Goal: Complete application form

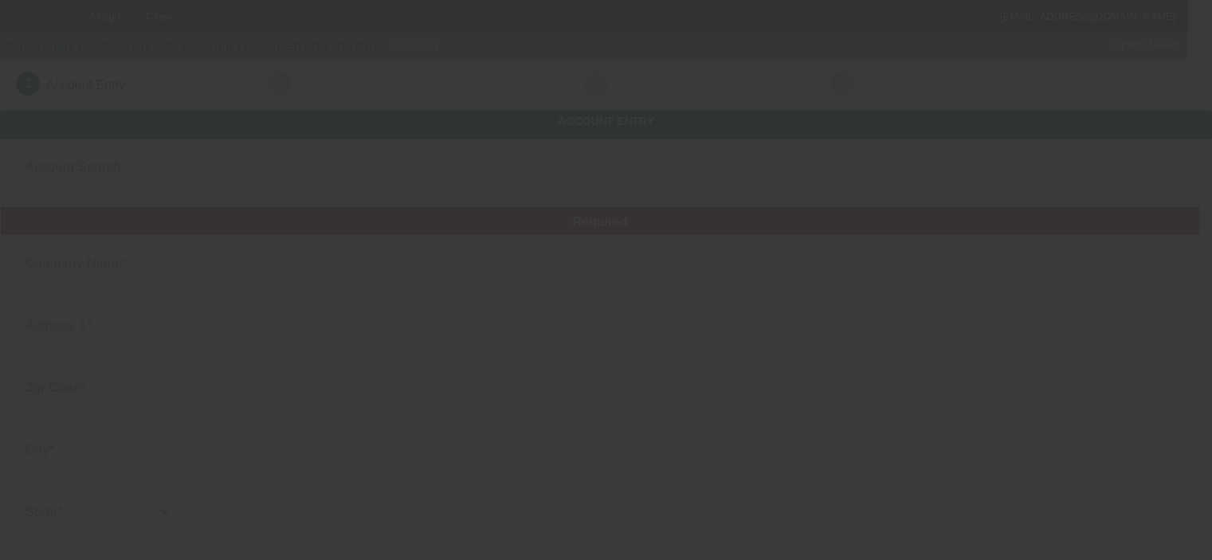
type input "DT2 Towing LLC"
type input "2620 W Silver Spring Dr"
type input "53209"
type input "Milwaukee"
type input "(414) 458-6224"
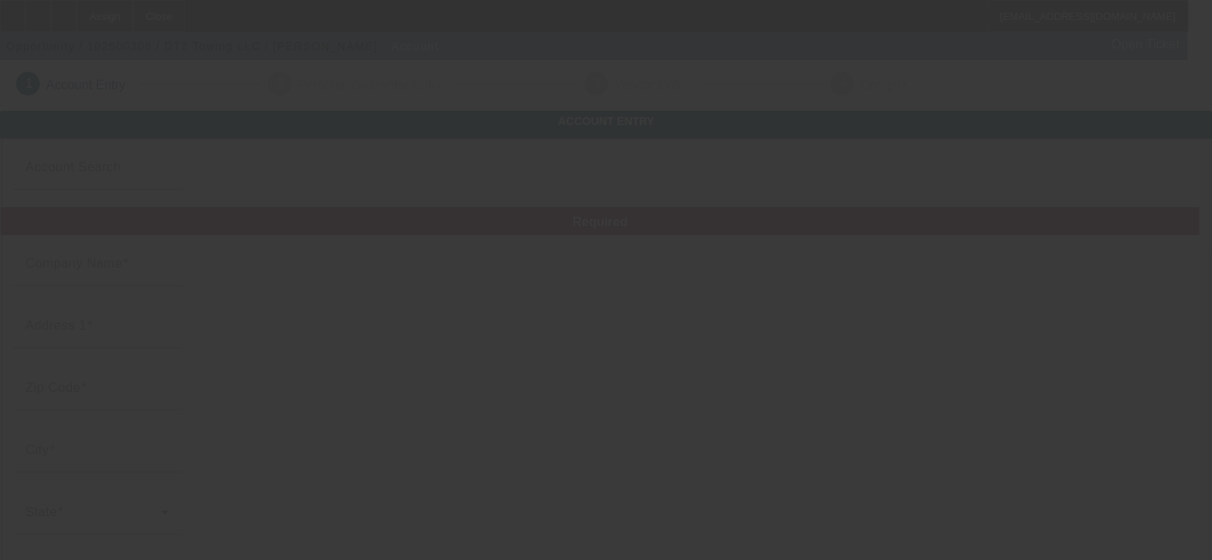
type input "# 1"
type input "http://Dt2towing.Com"
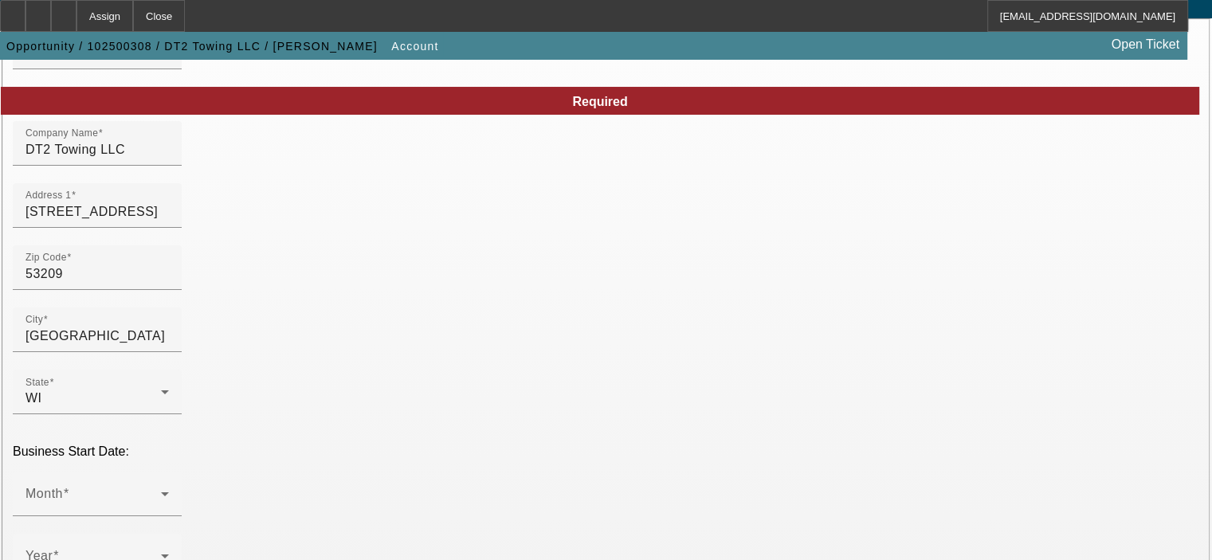
scroll to position [159, 0]
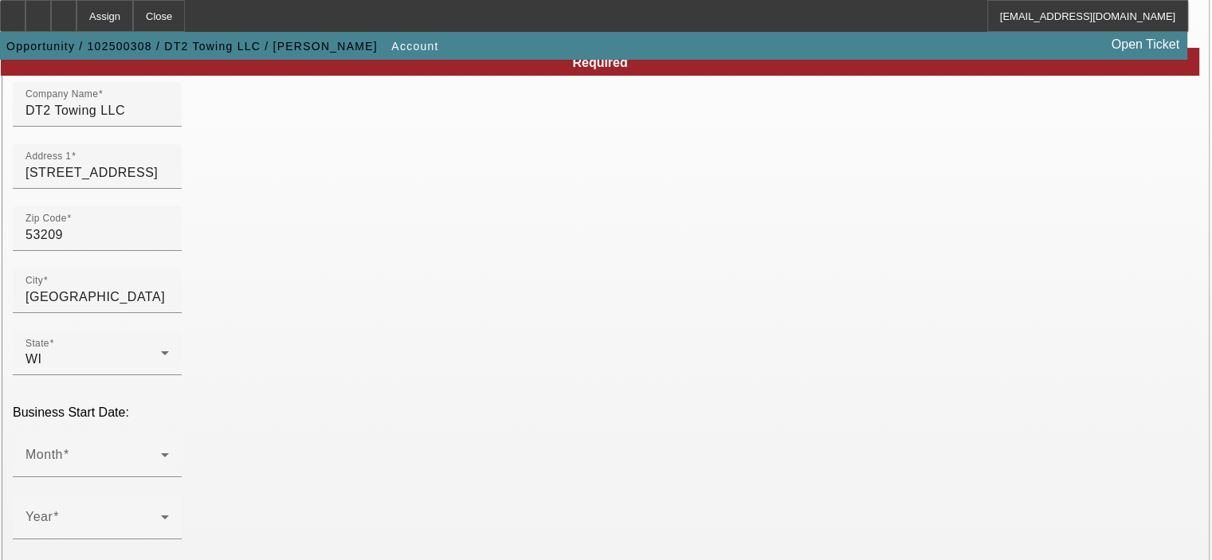
click at [300, 406] on div "Business Start Date: Month Year Not Yet Started" at bounding box center [606, 497] width 1186 height 183
click at [161, 452] on span at bounding box center [92, 461] width 135 height 19
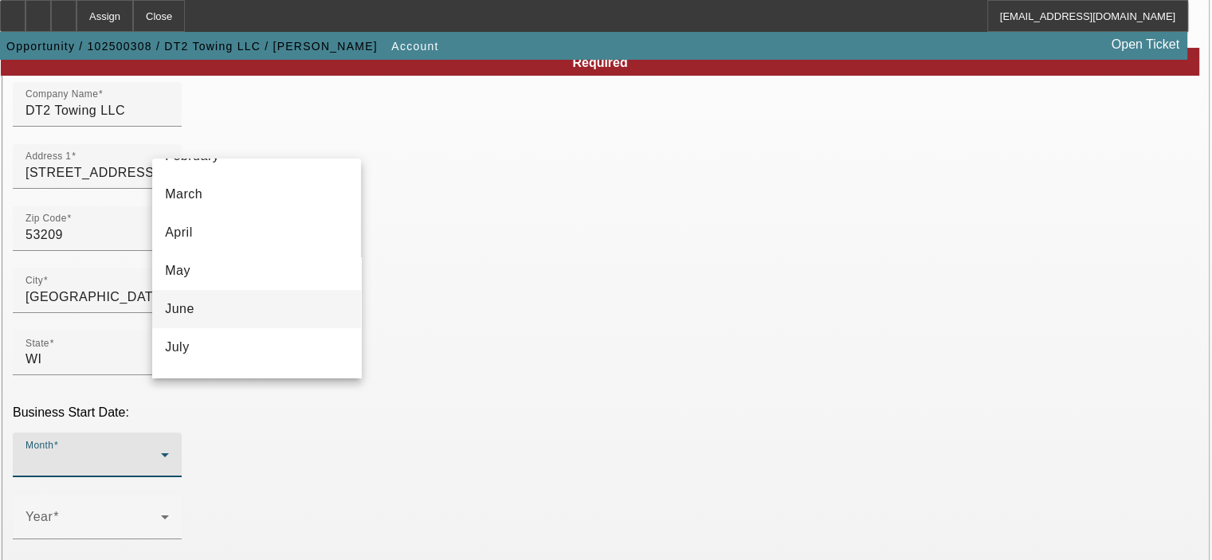
scroll to position [108, 0]
click at [304, 308] on mat-option "June" at bounding box center [256, 305] width 209 height 38
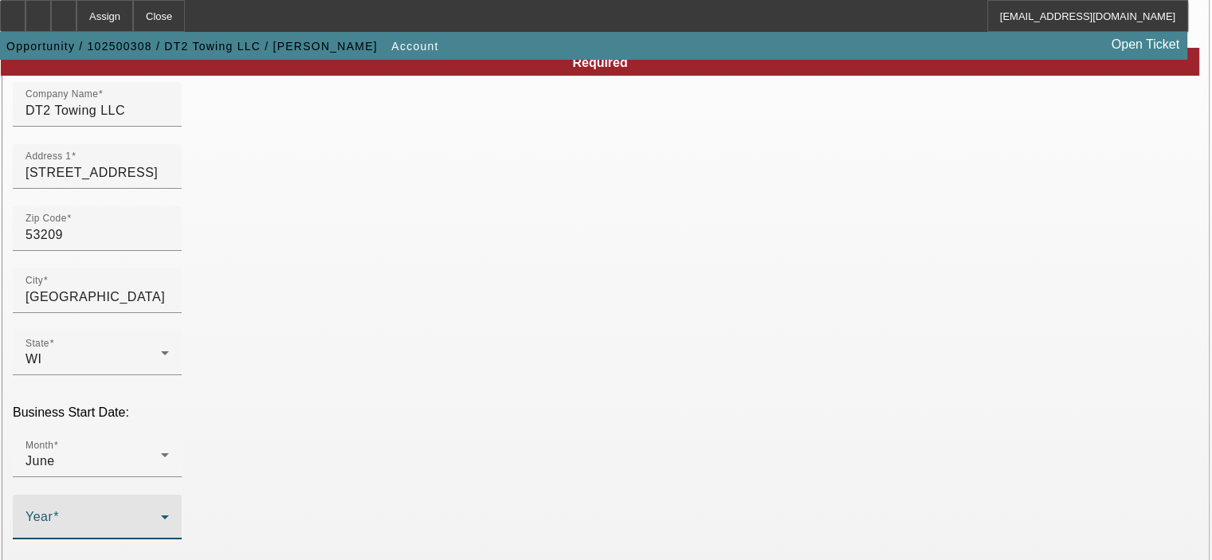
click at [161, 514] on span at bounding box center [92, 523] width 135 height 19
click at [446, 353] on mat-option "2022" at bounding box center [431, 350] width 92 height 38
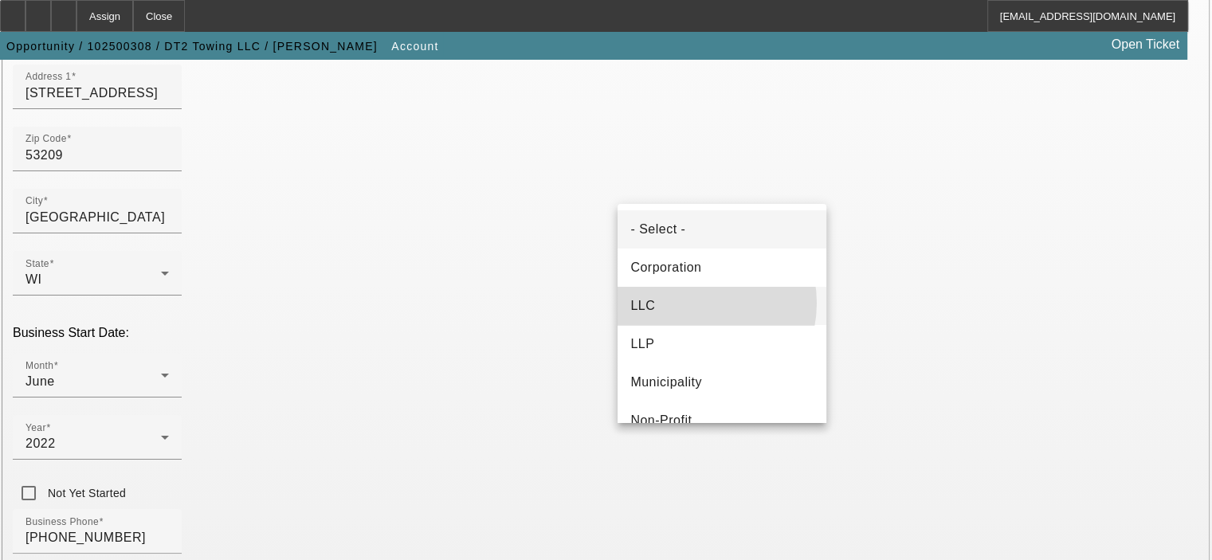
click at [692, 304] on mat-option "LLC" at bounding box center [721, 306] width 209 height 38
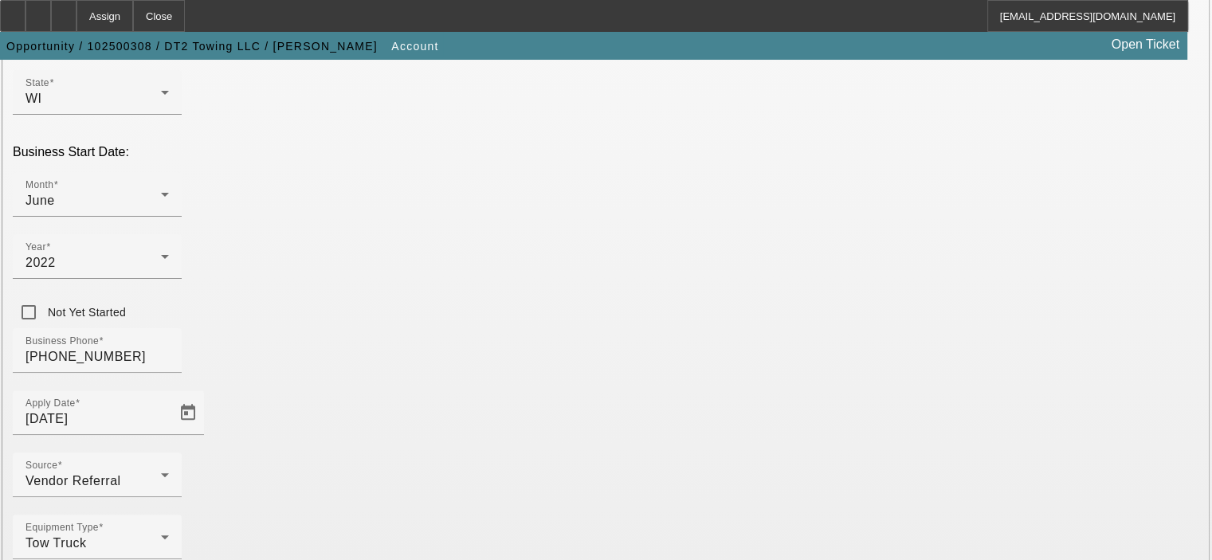
scroll to position [440, 0]
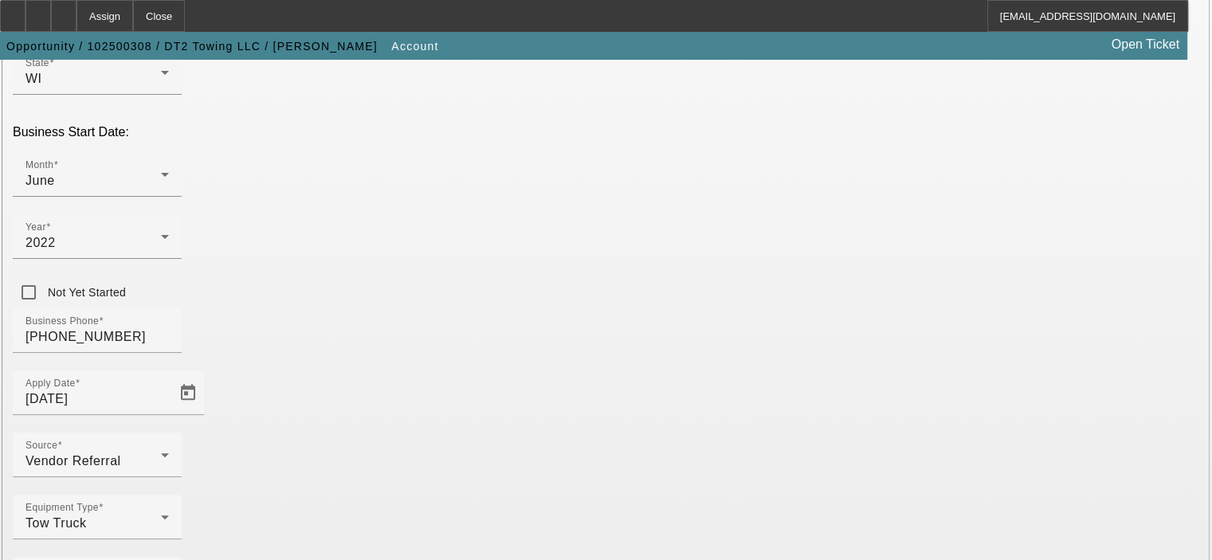
type input "883068527"
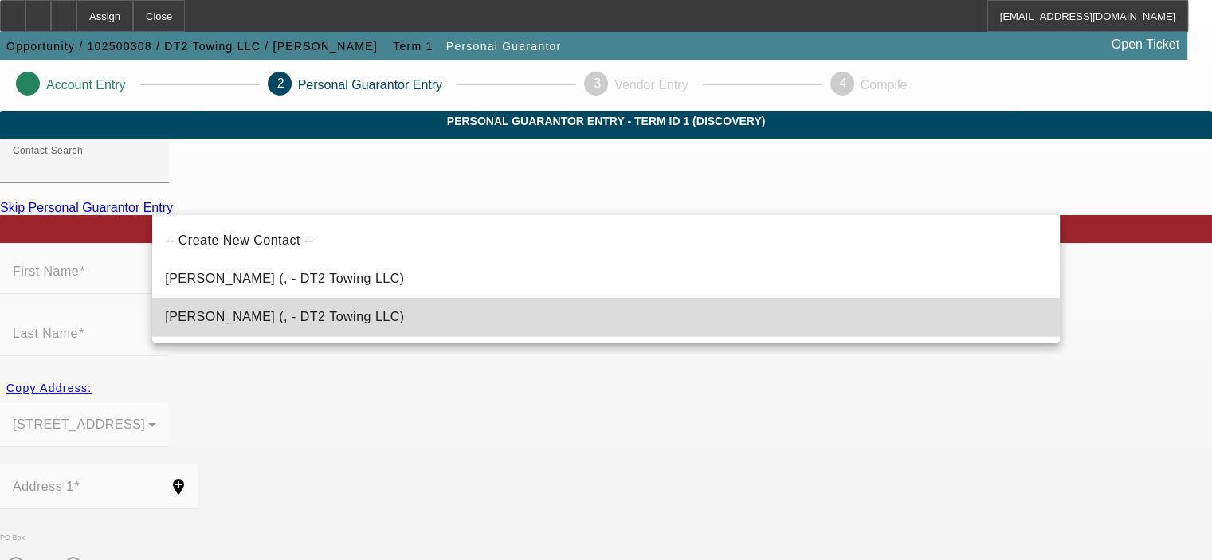
click at [366, 324] on mat-option "Thurmond, Don (, - DT2 Towing LLC)" at bounding box center [605, 317] width 907 height 38
type input "Thurmond, Don (, - DT2 Towing LLC)"
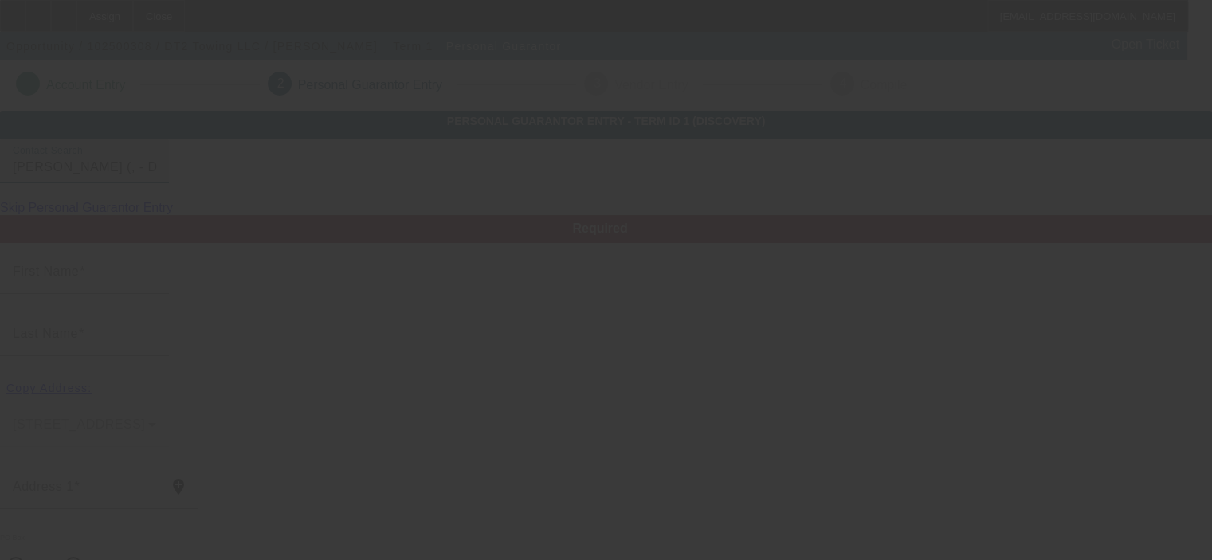
type input "Don"
type input "Thurmond"
radio input "true"
type input "(414) 458-6224"
type input "dt2towing@gmail.com"
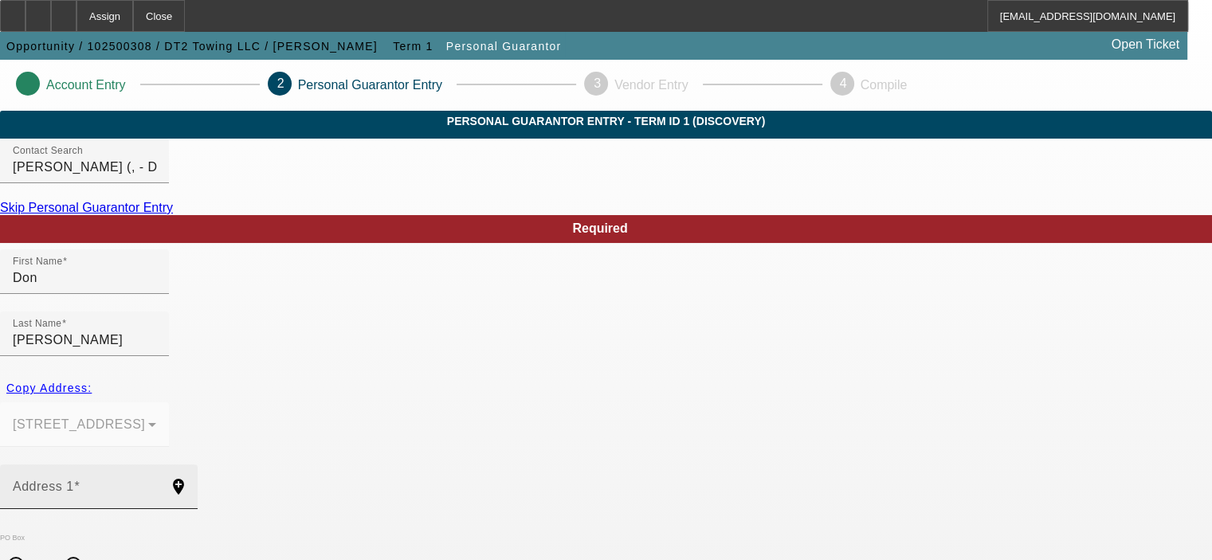
click at [80, 480] on span at bounding box center [77, 487] width 6 height 14
click at [156, 484] on input "Address 1" at bounding box center [84, 493] width 143 height 19
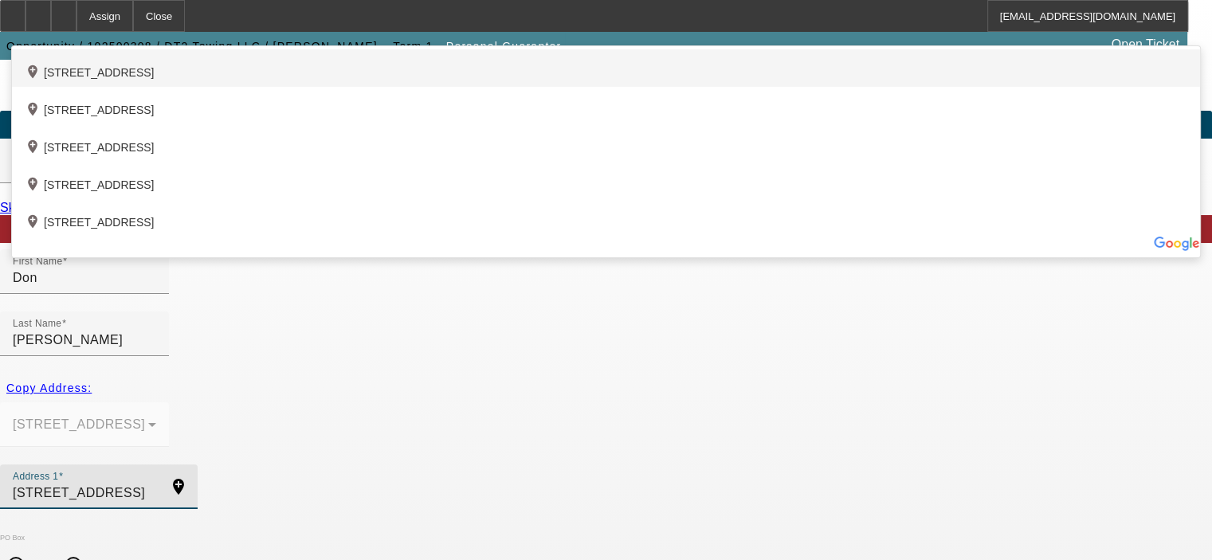
type input "1010 West Brentwood Lane"
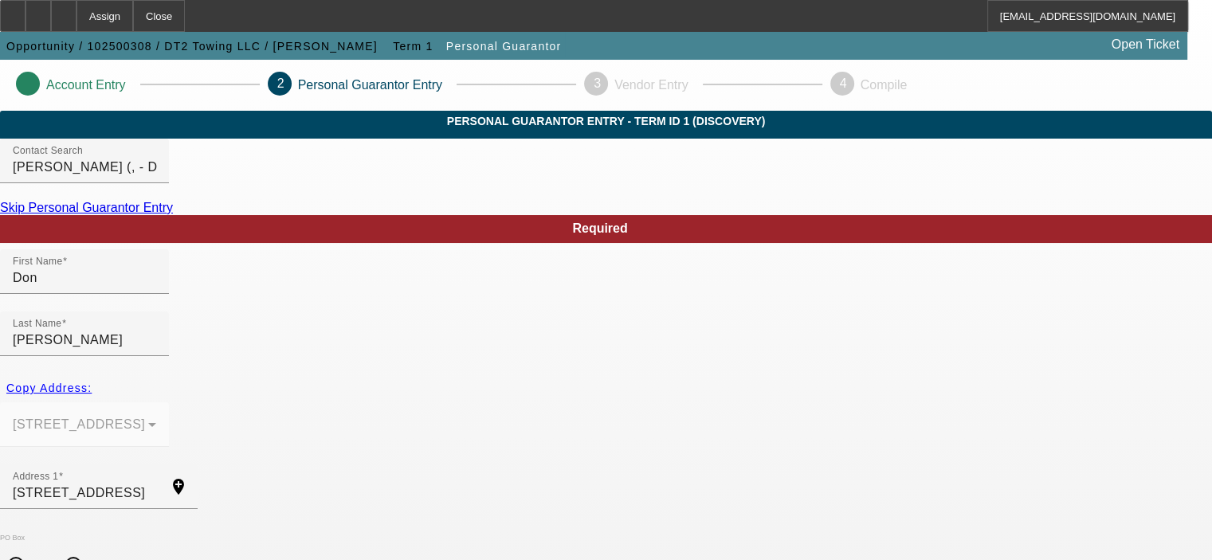
type input "53217"
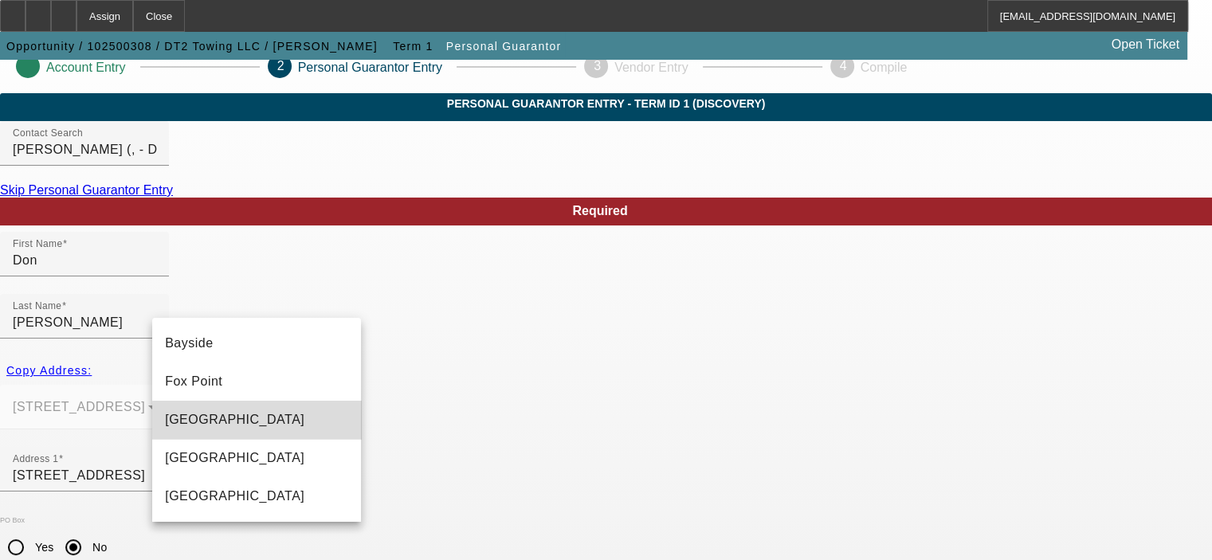
click at [265, 421] on mat-option "Glendale" at bounding box center [256, 420] width 209 height 38
type input "Glendale"
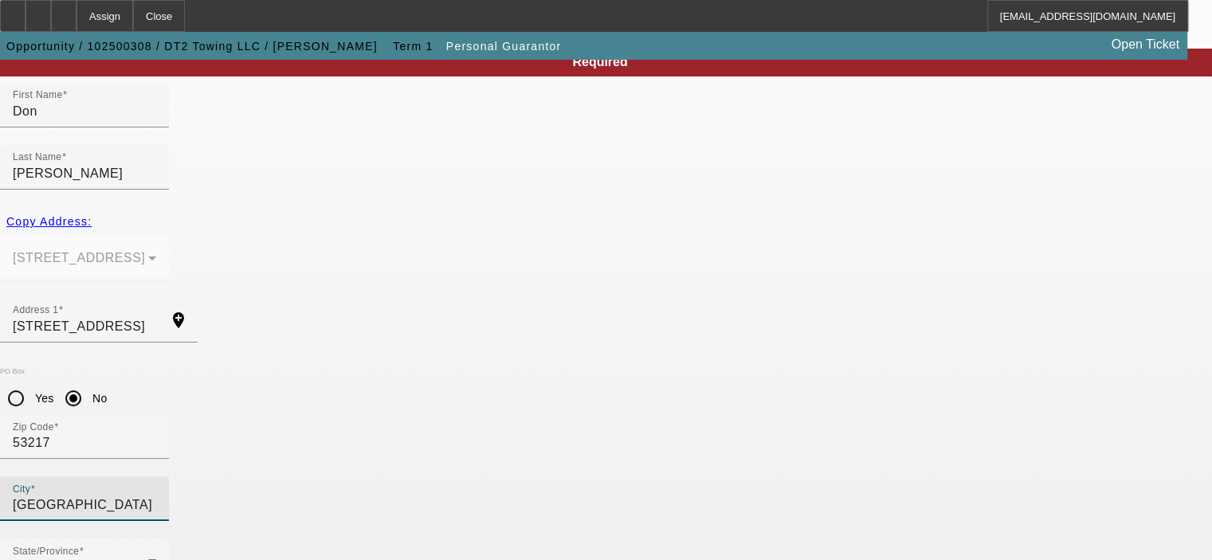
scroll to position [177, 0]
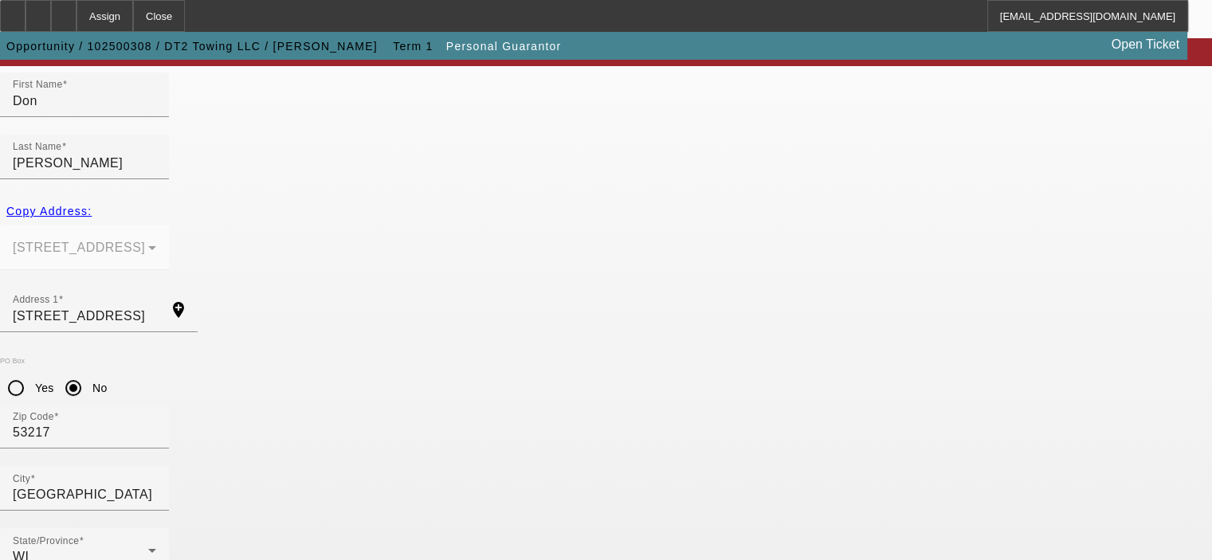
click at [691, 358] on mat-option "Yes" at bounding box center [682, 370] width 131 height 38
type input "100"
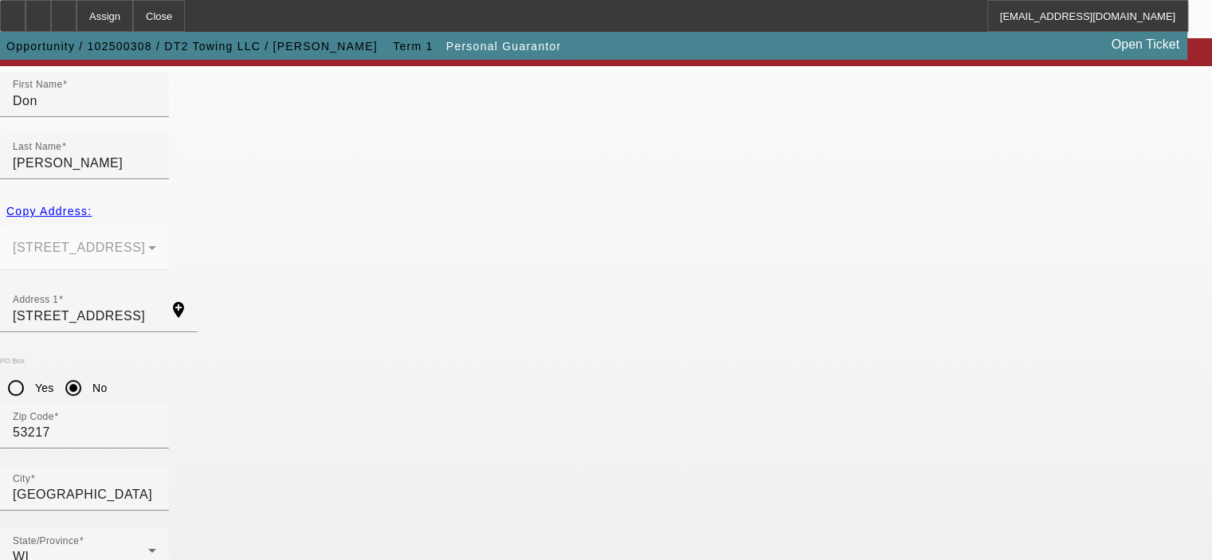
type input "388-78-0825"
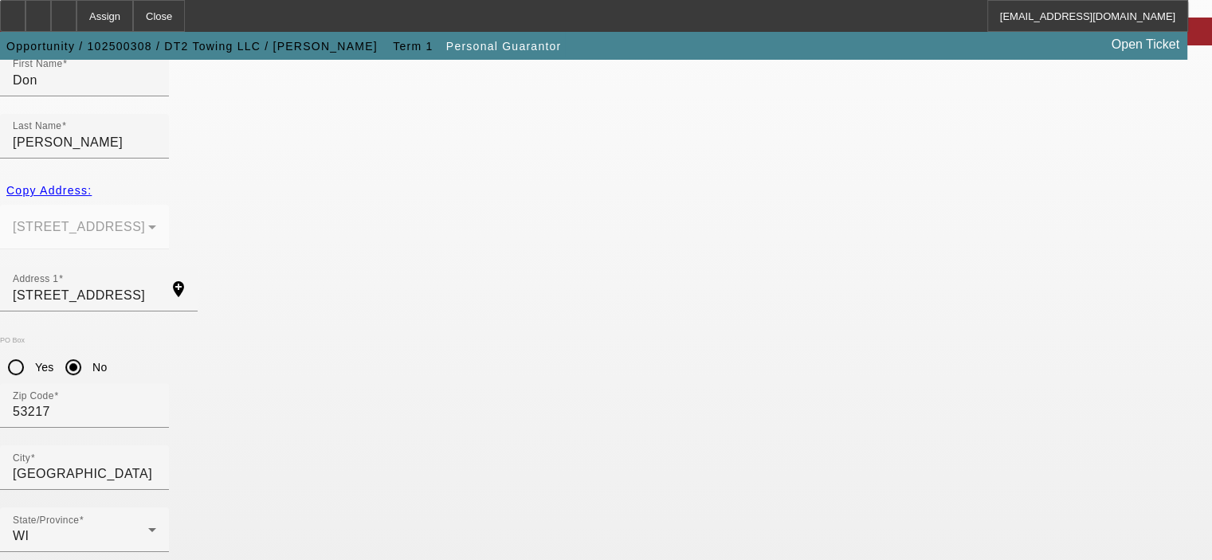
scroll to position [214, 0]
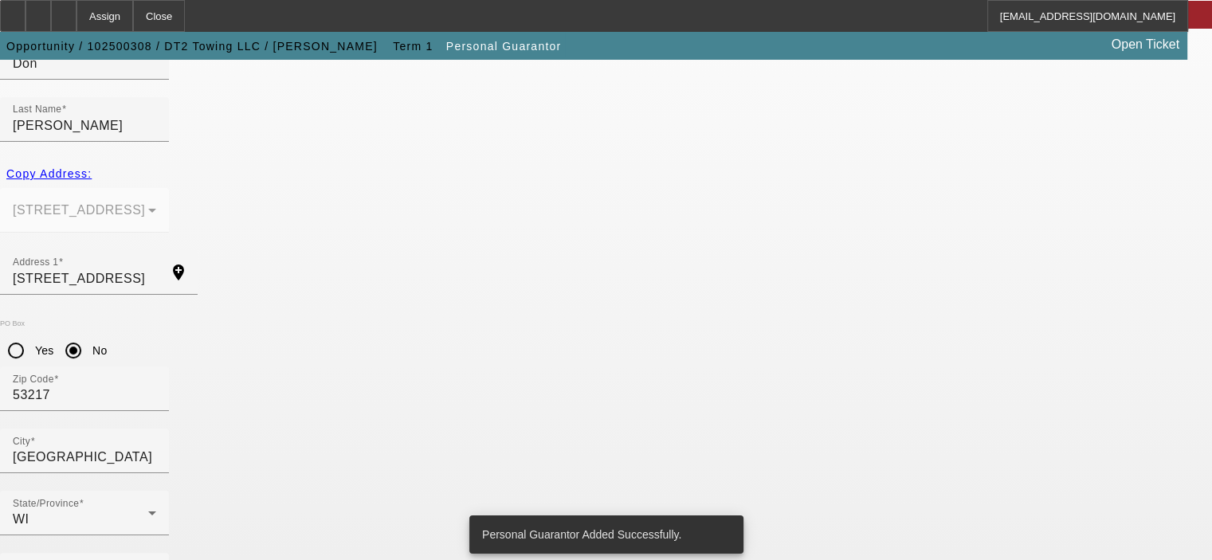
scroll to position [0, 0]
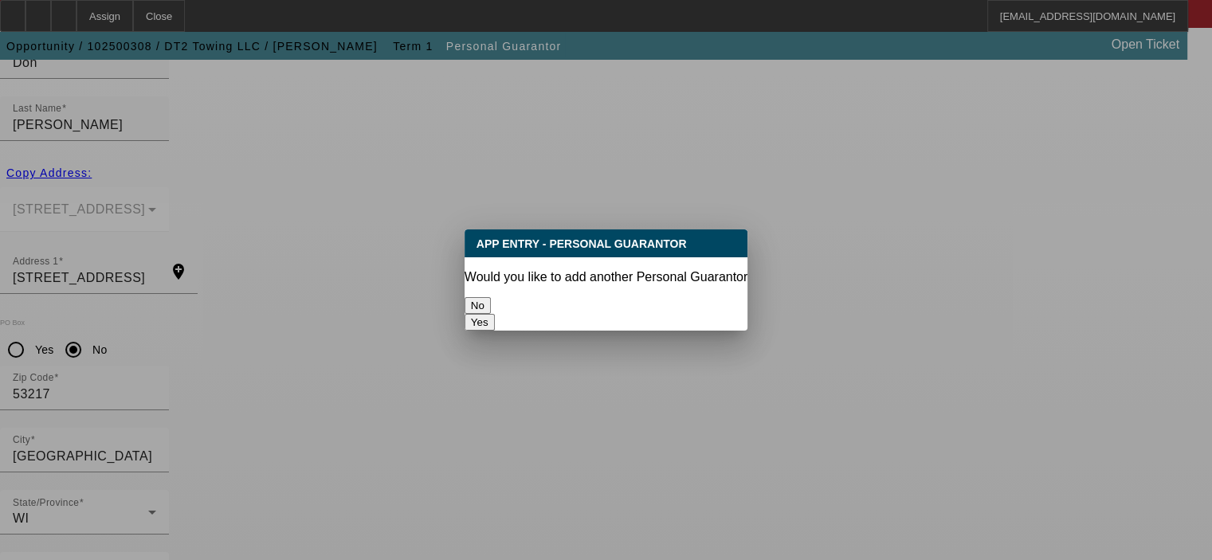
click at [491, 303] on button "No" at bounding box center [477, 305] width 26 height 17
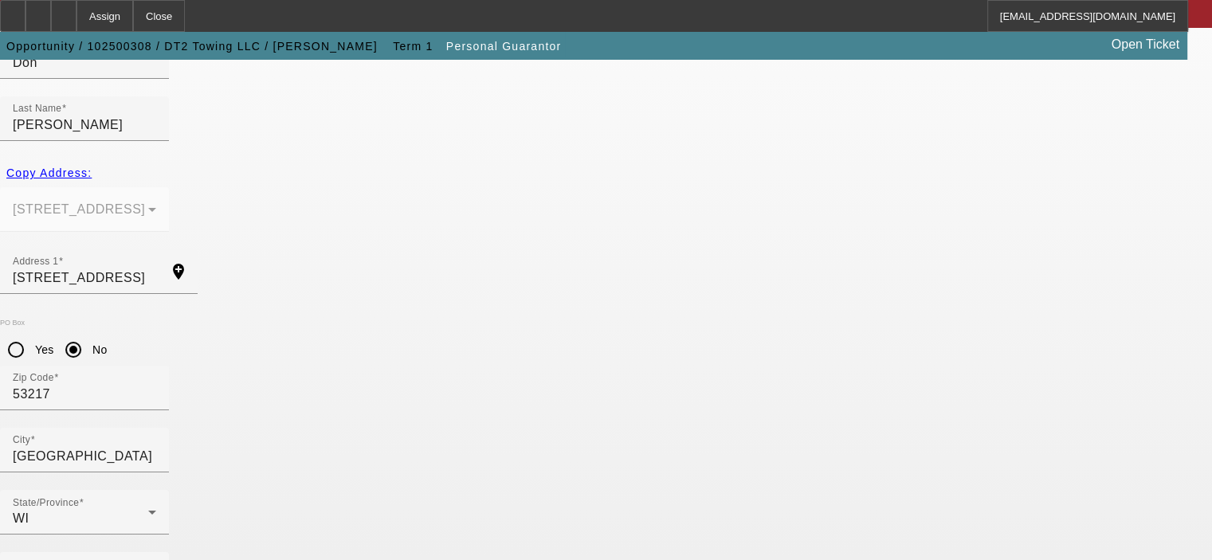
scroll to position [214, 0]
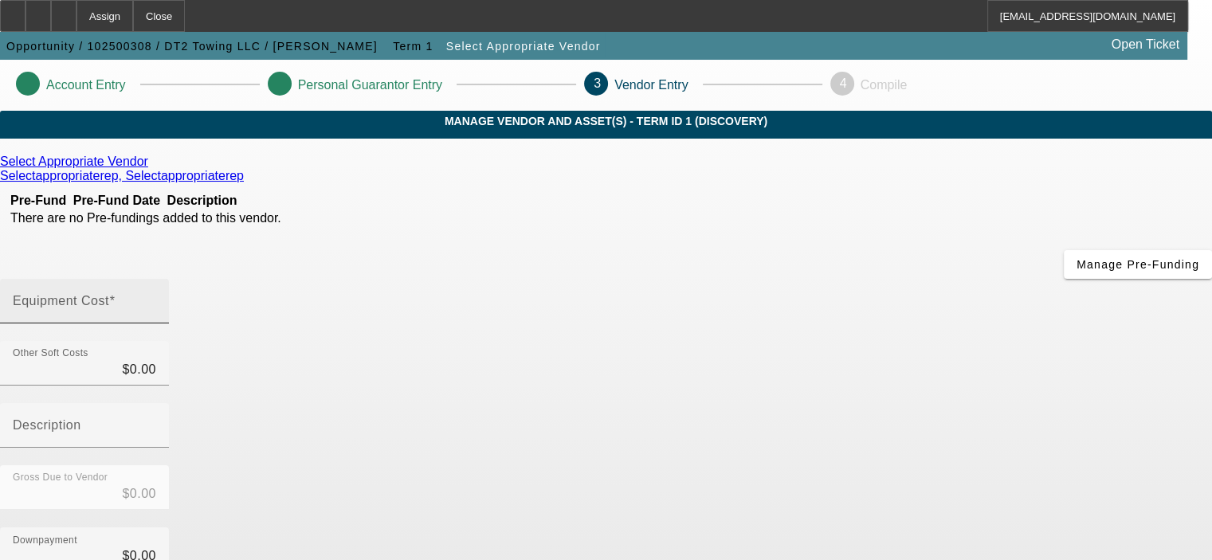
click at [109, 294] on mat-label "Equipment Cost" at bounding box center [61, 301] width 96 height 14
click at [156, 298] on input "Equipment Cost" at bounding box center [84, 307] width 143 height 19
type input "1"
type input "$1.00"
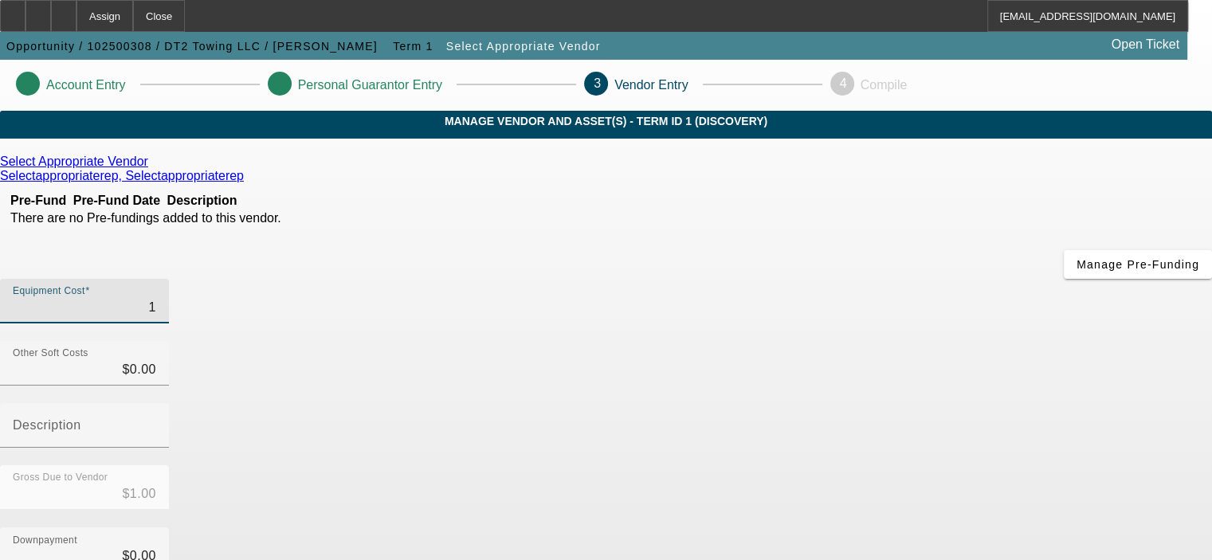
type input "13"
type input "$13.00"
type input "131"
type input "$131.00"
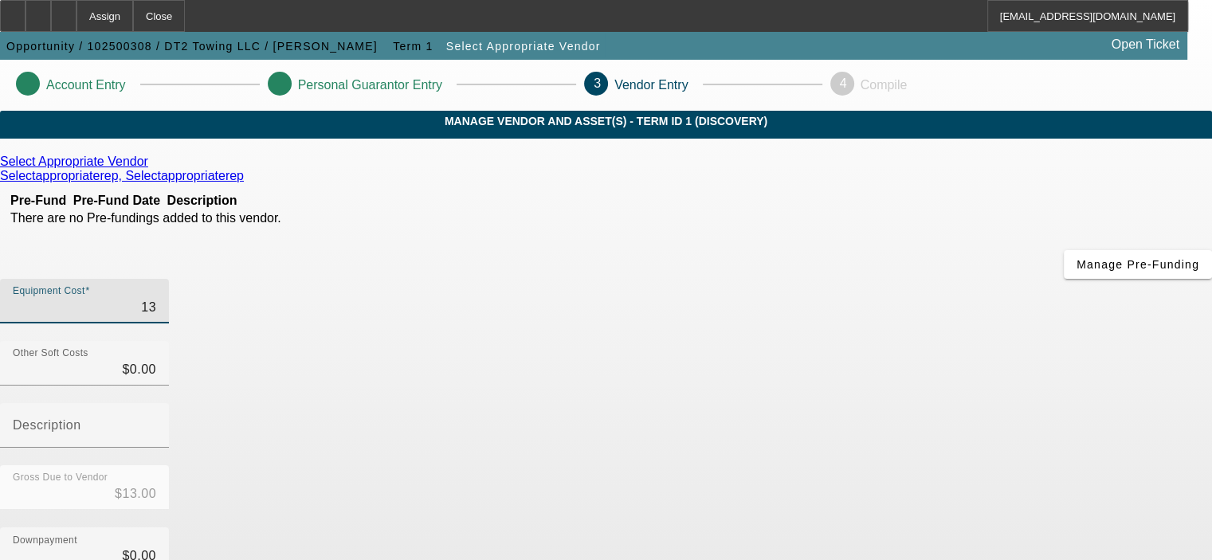
type input "$131.00"
type input "1310"
type input "$1,310.00"
type input "13100"
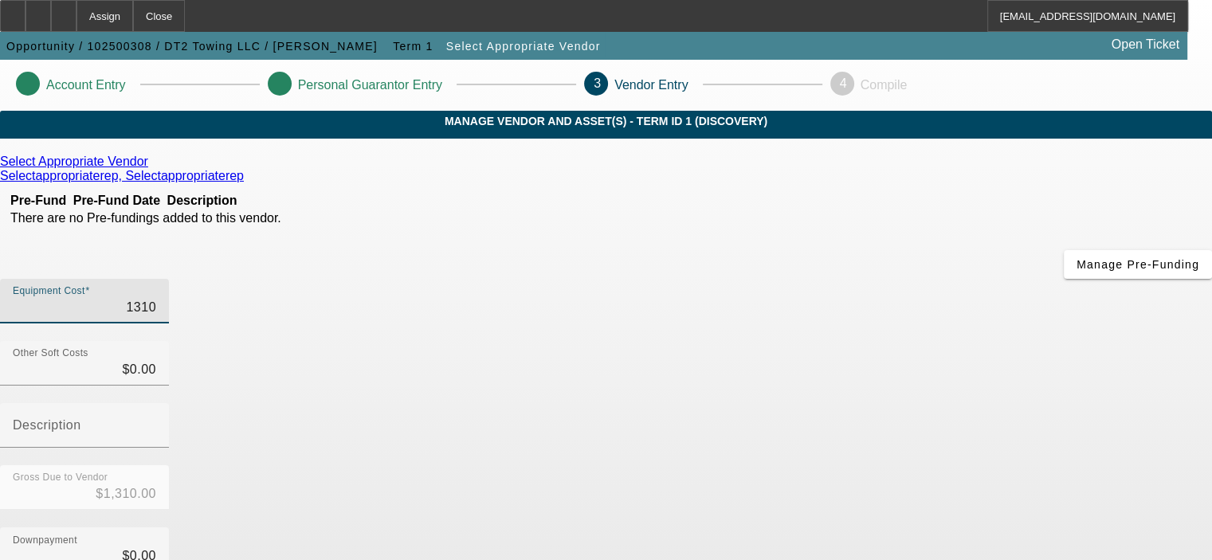
type input "$13,100.00"
type input "131000"
type input "$131,000.00"
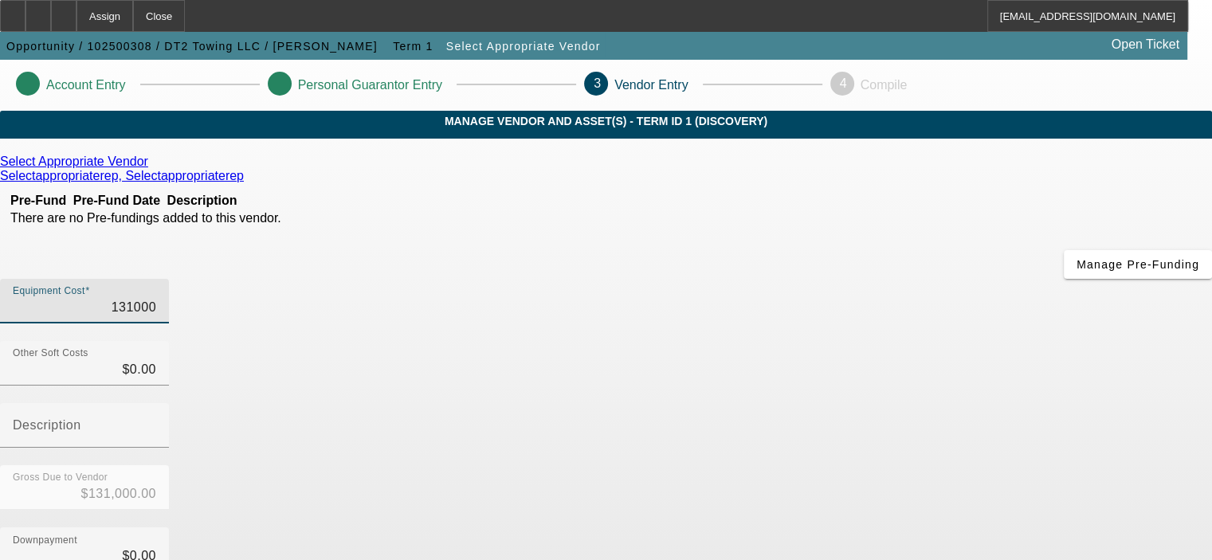
type input "$131,000.00"
click at [946, 527] on div "Downpayment $0.00" at bounding box center [606, 558] width 1212 height 62
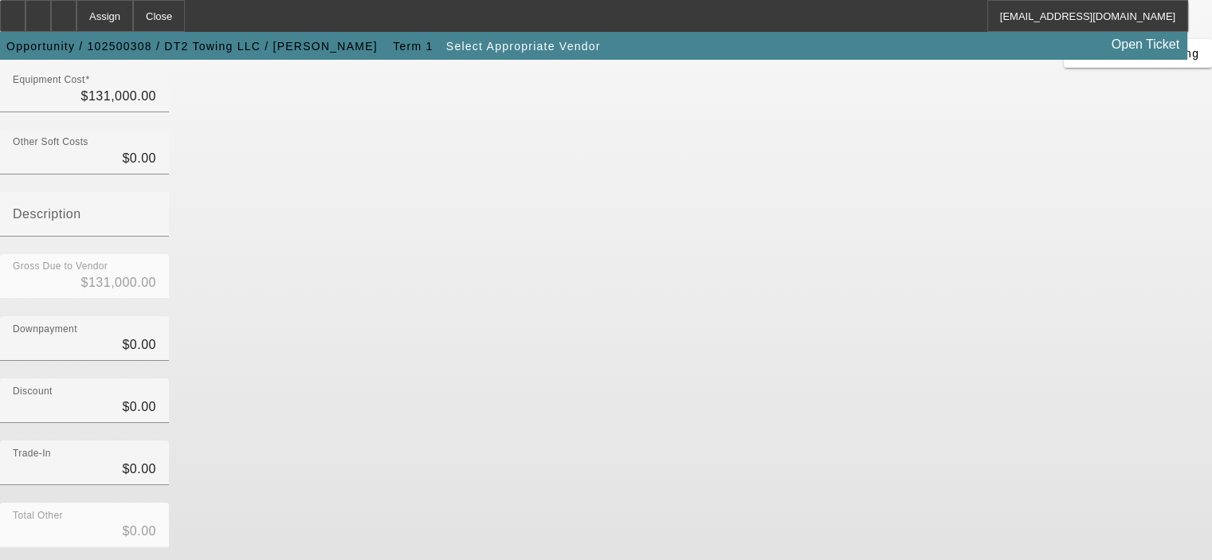
scroll to position [239, 0]
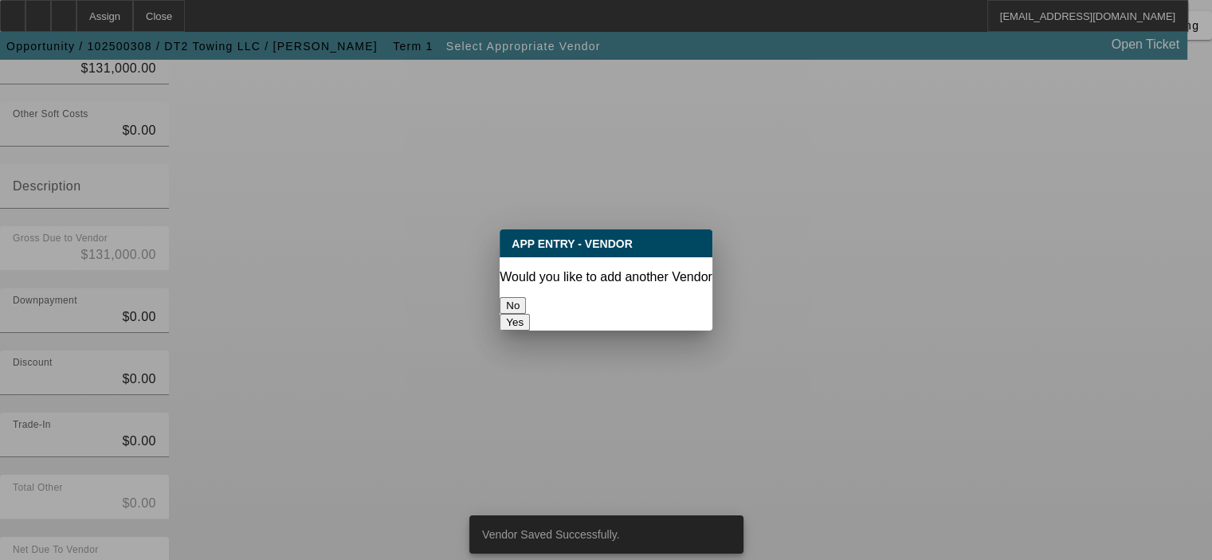
scroll to position [0, 0]
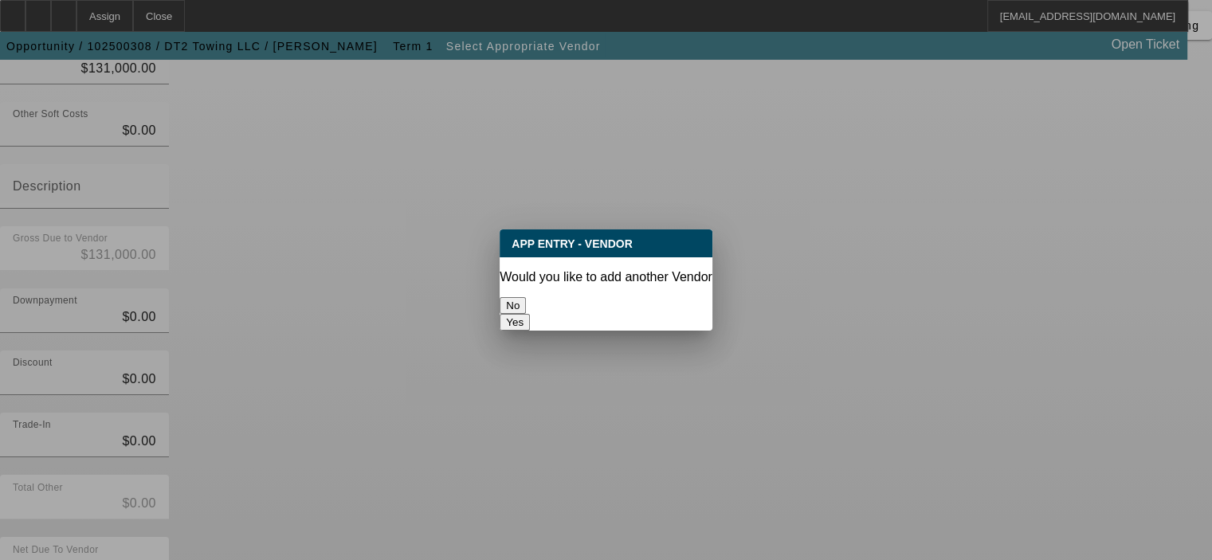
click at [526, 300] on button "No" at bounding box center [513, 305] width 26 height 17
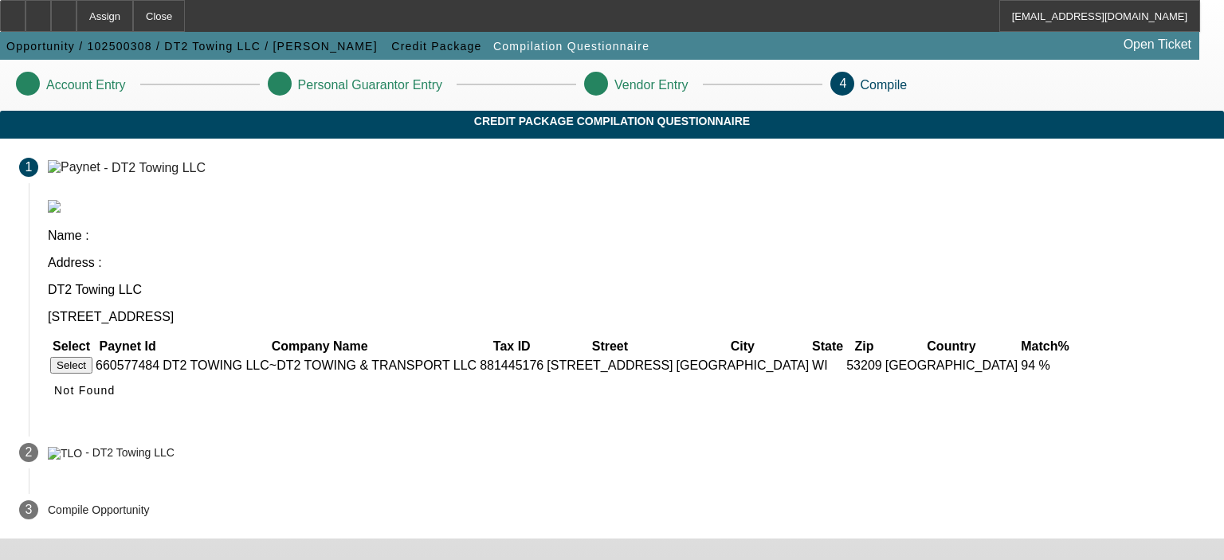
click at [92, 357] on button "Select" at bounding box center [71, 365] width 42 height 17
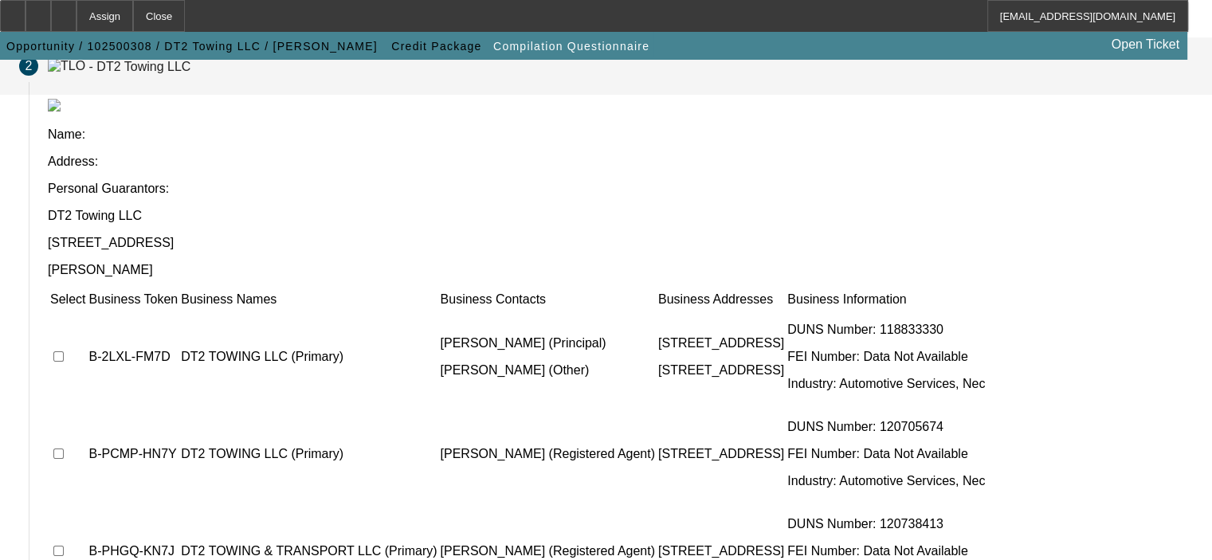
scroll to position [159, 0]
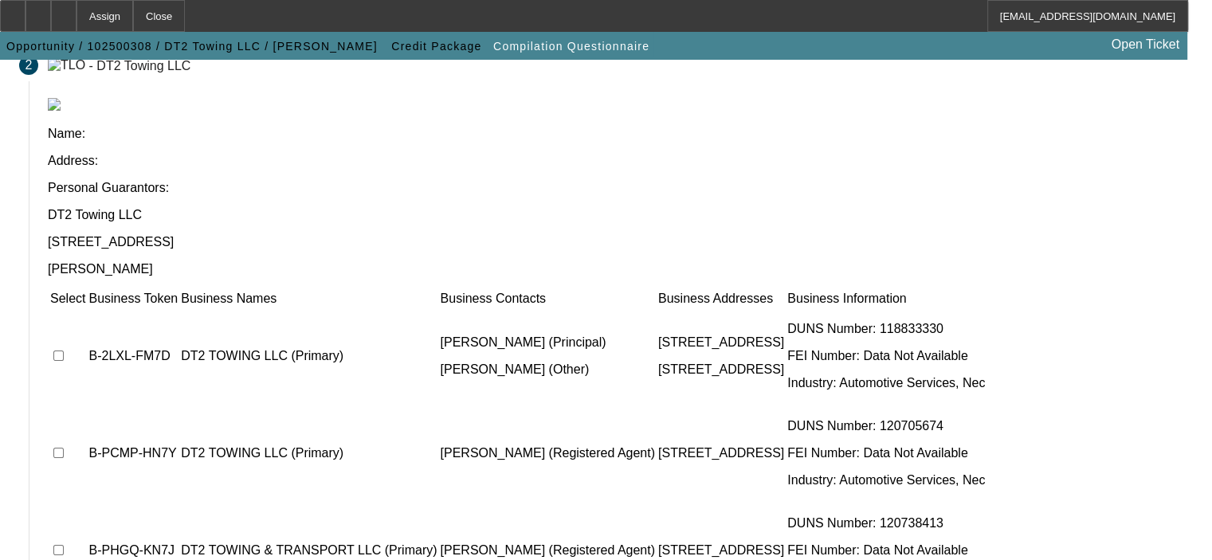
click at [64, 351] on input "checkbox" at bounding box center [58, 356] width 10 height 10
checkbox input "true"
click at [64, 448] on input "checkbox" at bounding box center [58, 453] width 10 height 10
checkbox input "true"
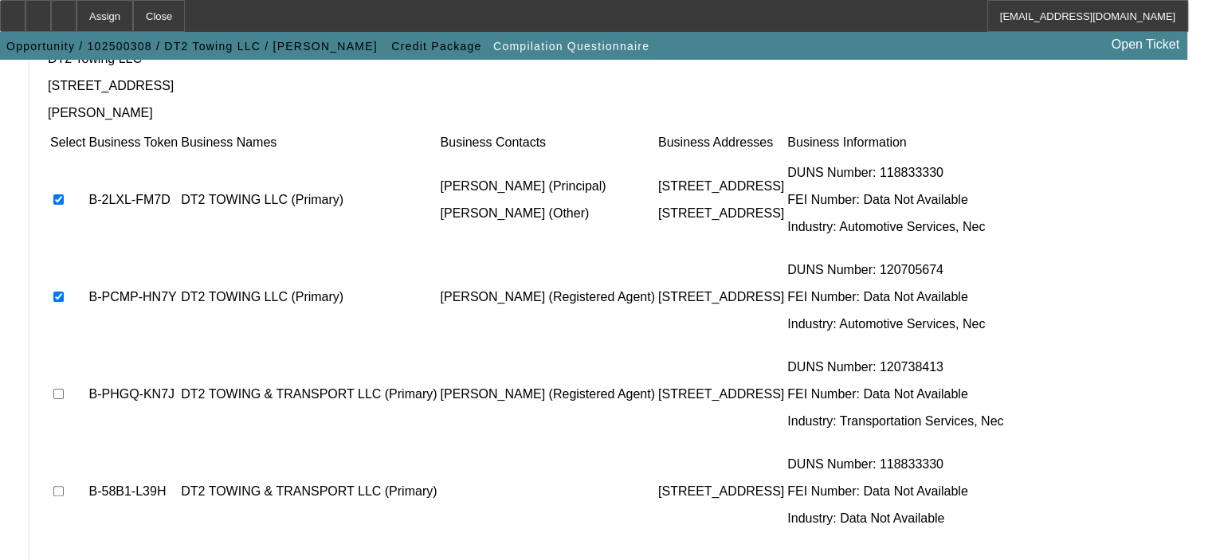
scroll to position [319, 0]
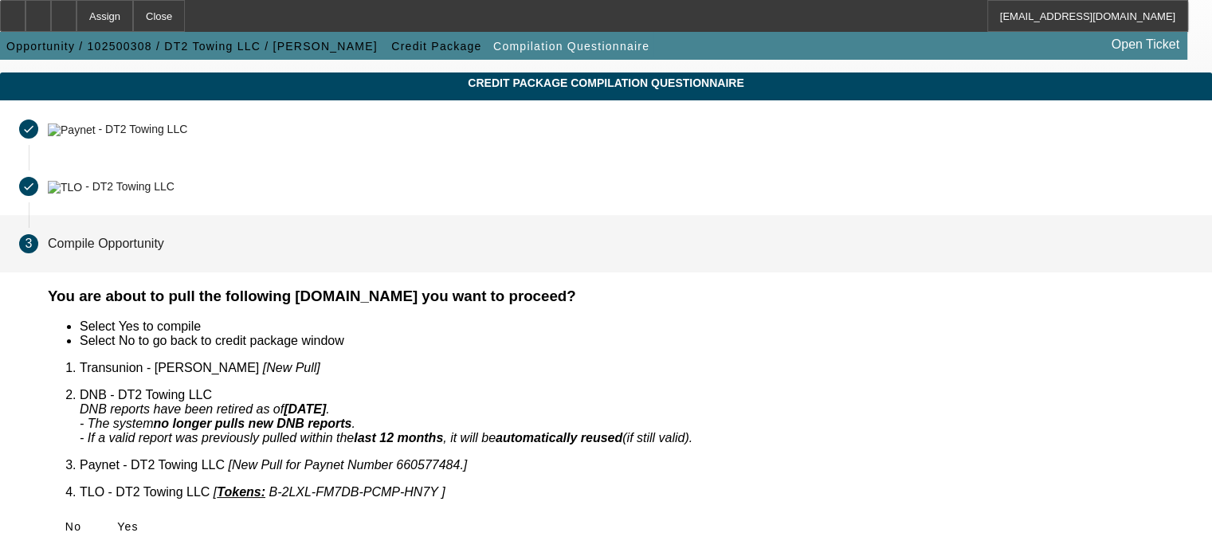
scroll to position [16, 0]
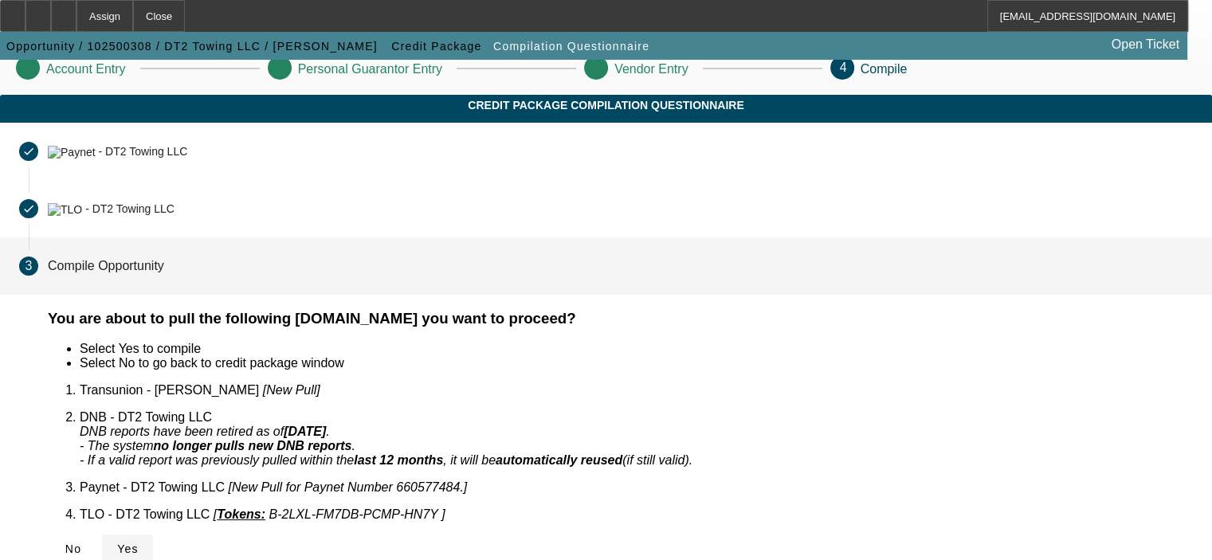
click at [139, 543] on span "Yes" at bounding box center [128, 549] width 22 height 13
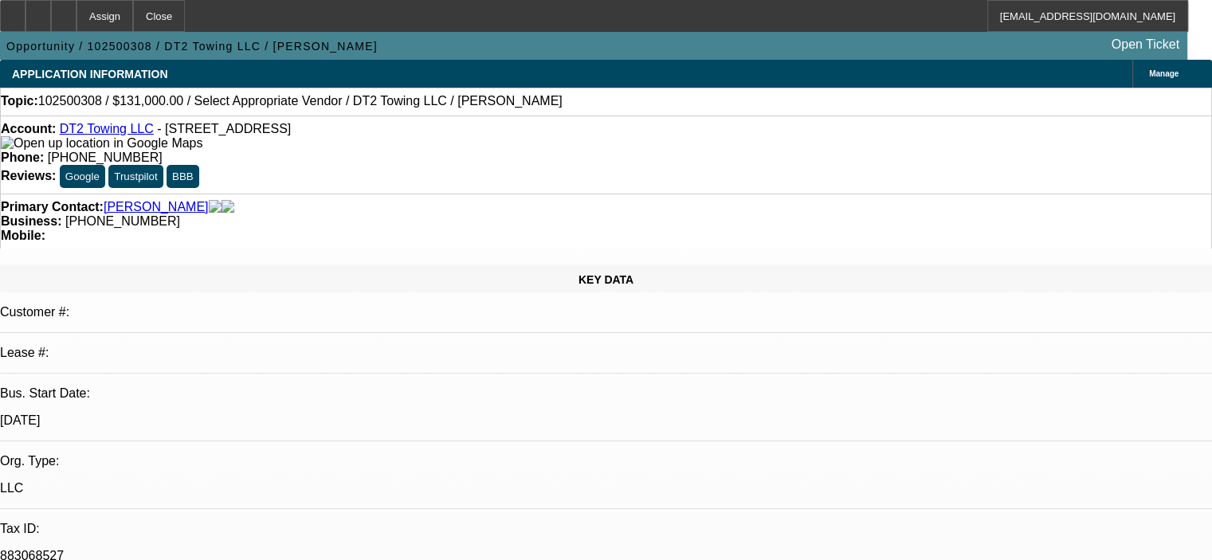
select select "0"
select select "2"
select select "0.1"
select select "4"
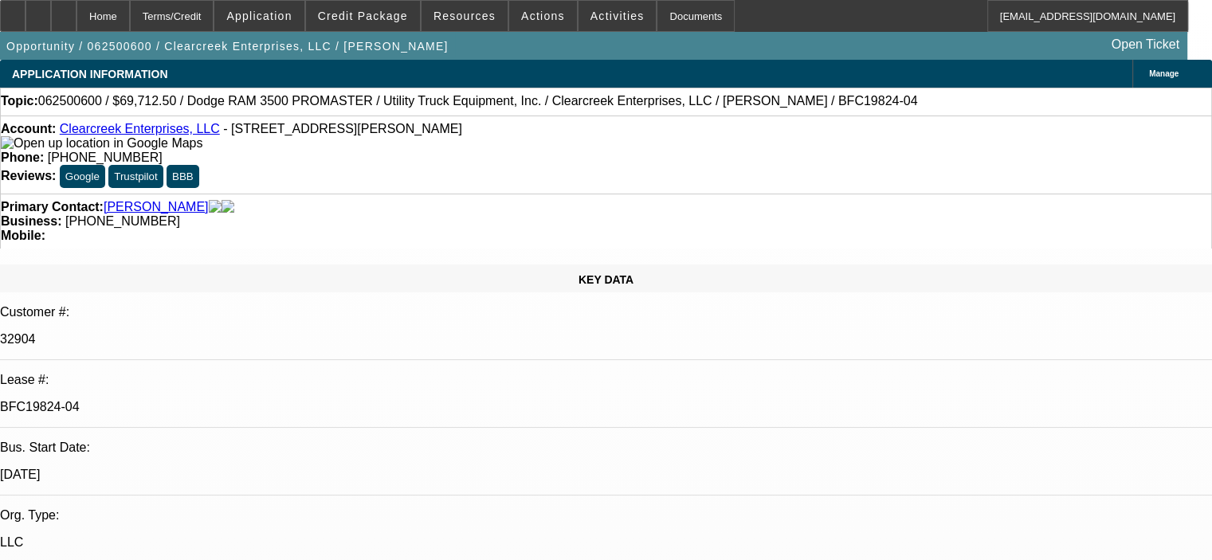
select select "0"
select select "6"
select select "0"
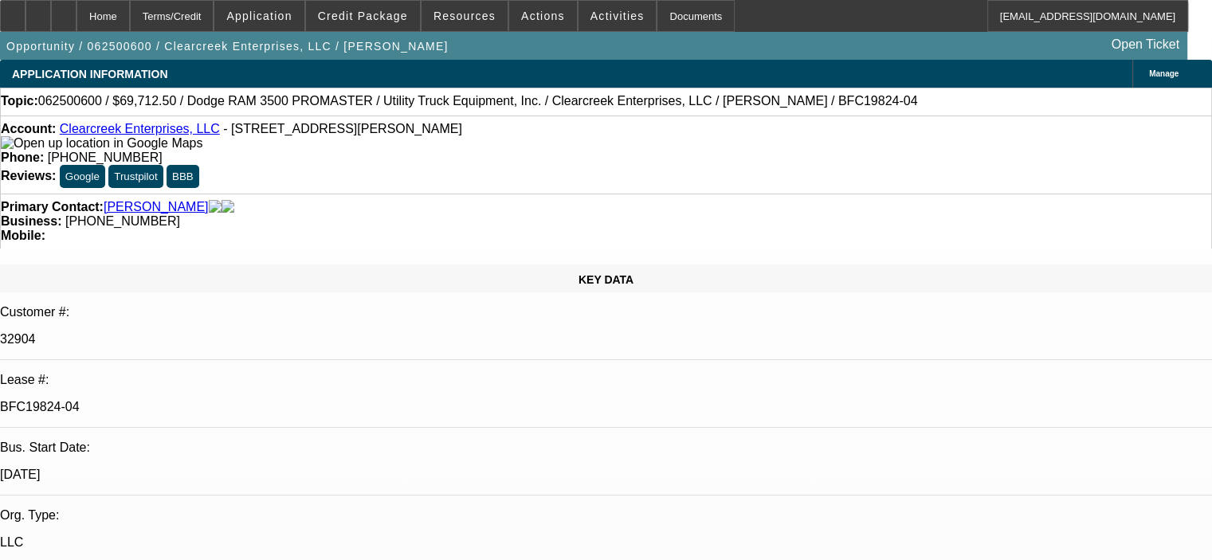
select select "0"
select select "6"
click at [382, 16] on span "Credit Package" at bounding box center [363, 16] width 90 height 13
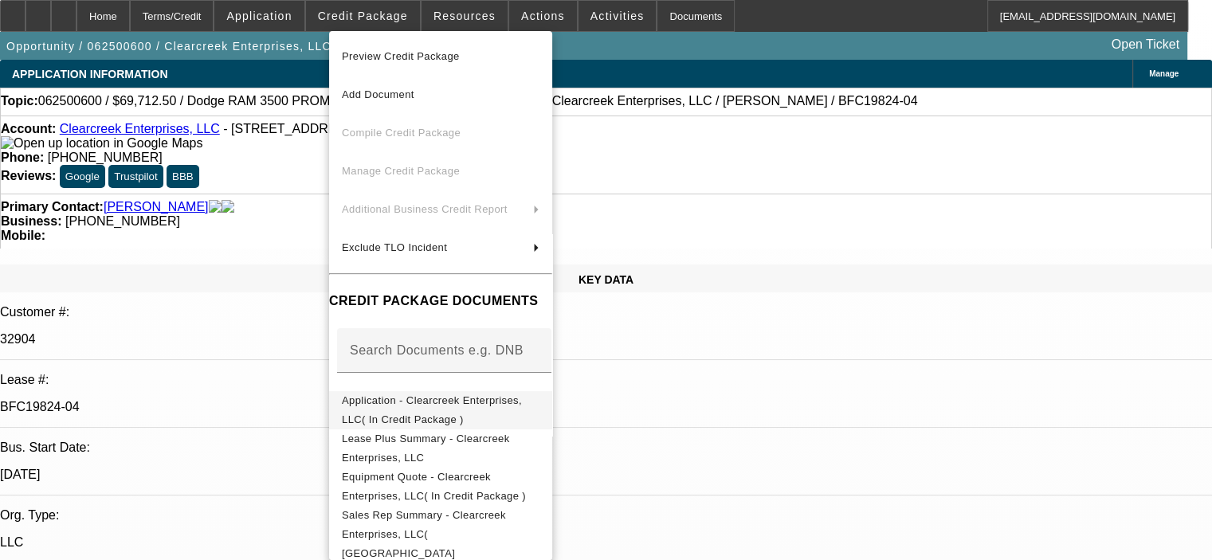
click at [455, 407] on span "Application - Clearcreek Enterprises, LLC( In Credit Package )" at bounding box center [432, 409] width 180 height 31
